Goal: Transaction & Acquisition: Purchase product/service

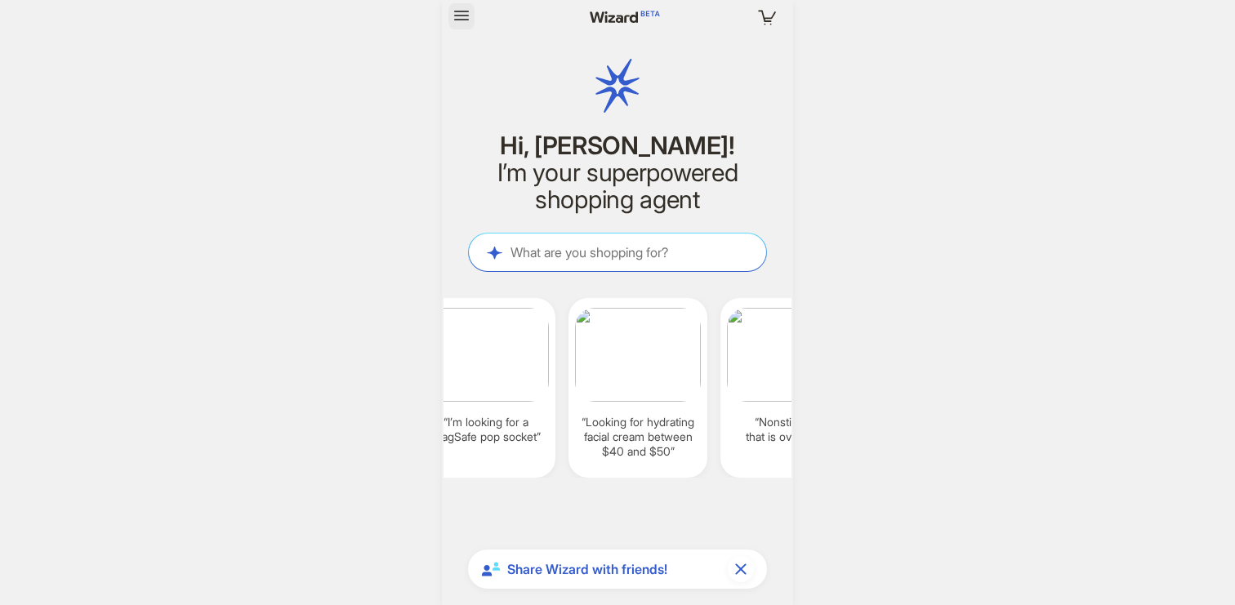
click at [453, 7] on icon "button" at bounding box center [462, 16] width 20 height 20
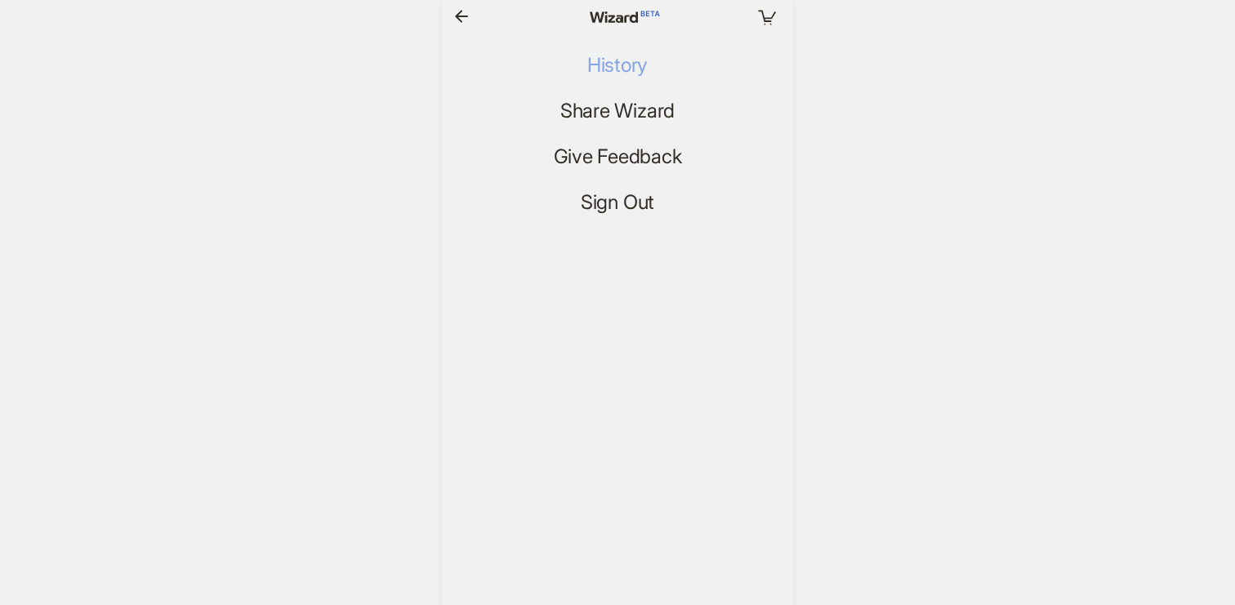
click at [593, 62] on span "History" at bounding box center [617, 66] width 60 height 24
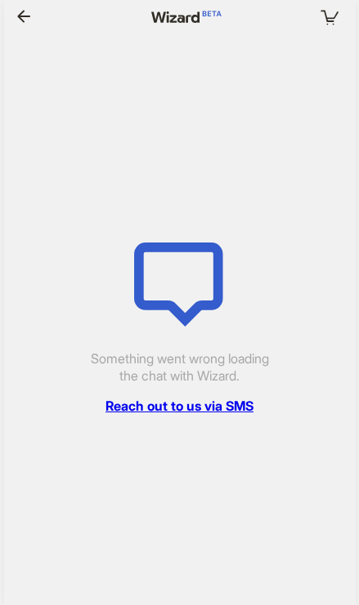
scroll to position [0, 1445]
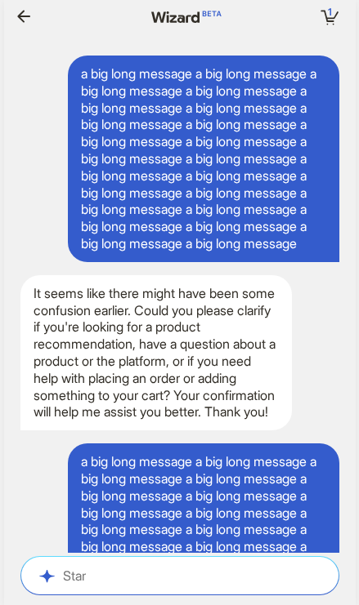
scroll to position [5140, 0]
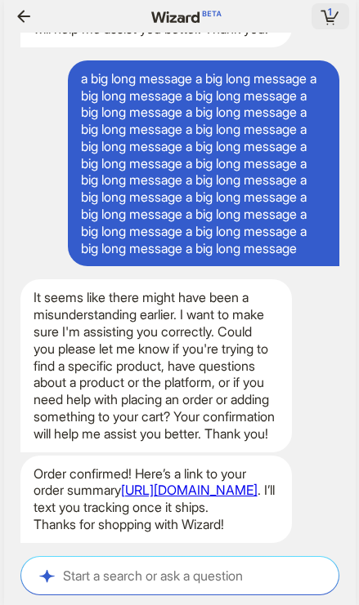
click at [321, 12] on icon "button" at bounding box center [329, 16] width 29 height 29
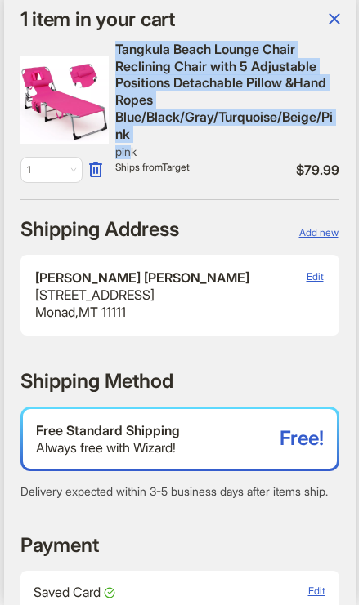
drag, startPoint x: 115, startPoint y: 47, endPoint x: 133, endPoint y: 146, distance: 101.3
click at [133, 146] on div "Tangkula Tangkula Beach Lounge Chair Reclining Chair with 5 Adjustable Position…" at bounding box center [227, 100] width 224 height 151
click at [148, 123] on div "Tangkula Beach Lounge Chair Reclining Chair with 5 Adjustable Positions Detacha…" at bounding box center [227, 92] width 224 height 102
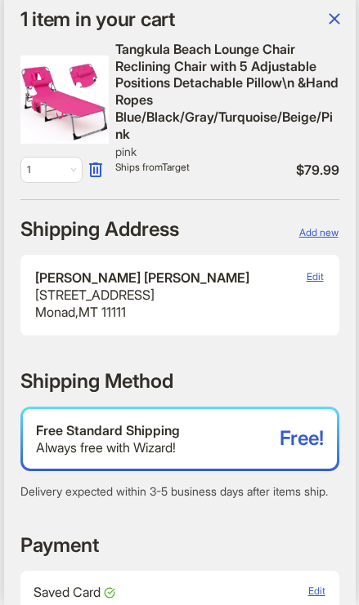
scroll to position [0, 1871]
click at [195, 98] on div "Tangkula Beach Lounge Chair Reclining Chair with 5 Adjustable Positions Detacha…" at bounding box center [227, 92] width 224 height 102
click at [186, 98] on div "Tangkula Beach Lounge Chair Reclining Chair with 5 Adjustable Positions Detacha…" at bounding box center [227, 92] width 224 height 102
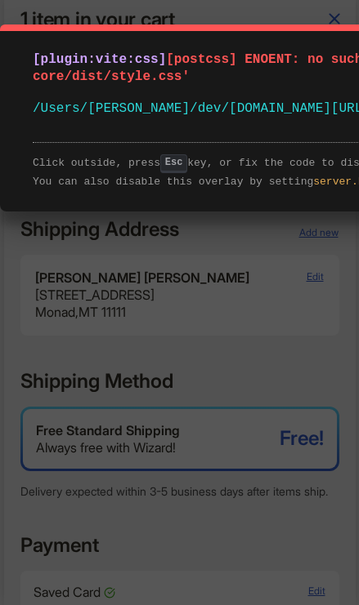
scroll to position [0, 1839]
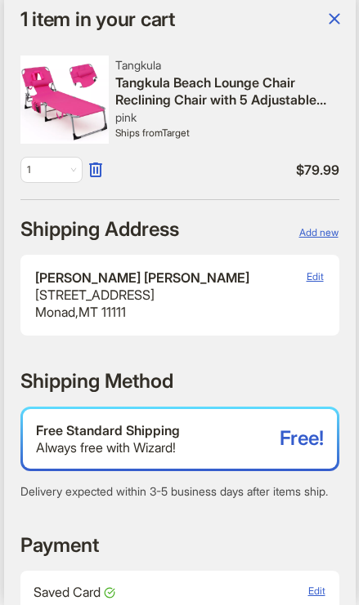
scroll to position [0, 1389]
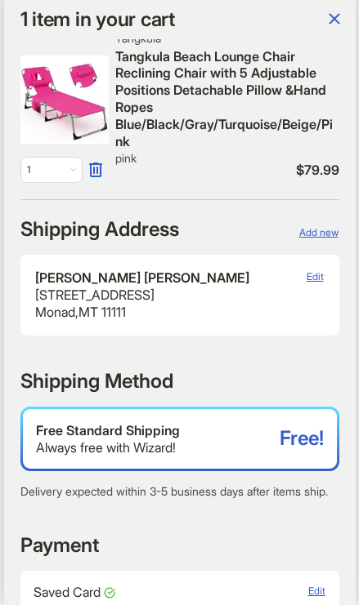
scroll to position [0, 1601]
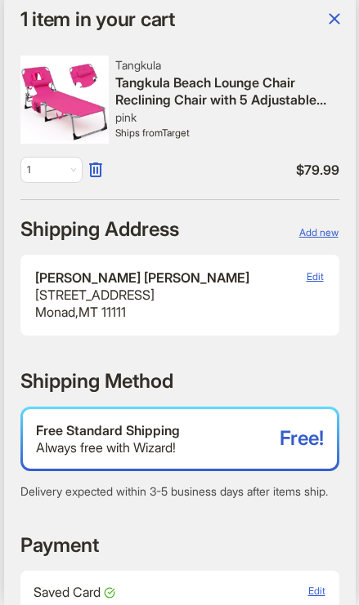
scroll to position [0, 1211]
